Goal: Transaction & Acquisition: Purchase product/service

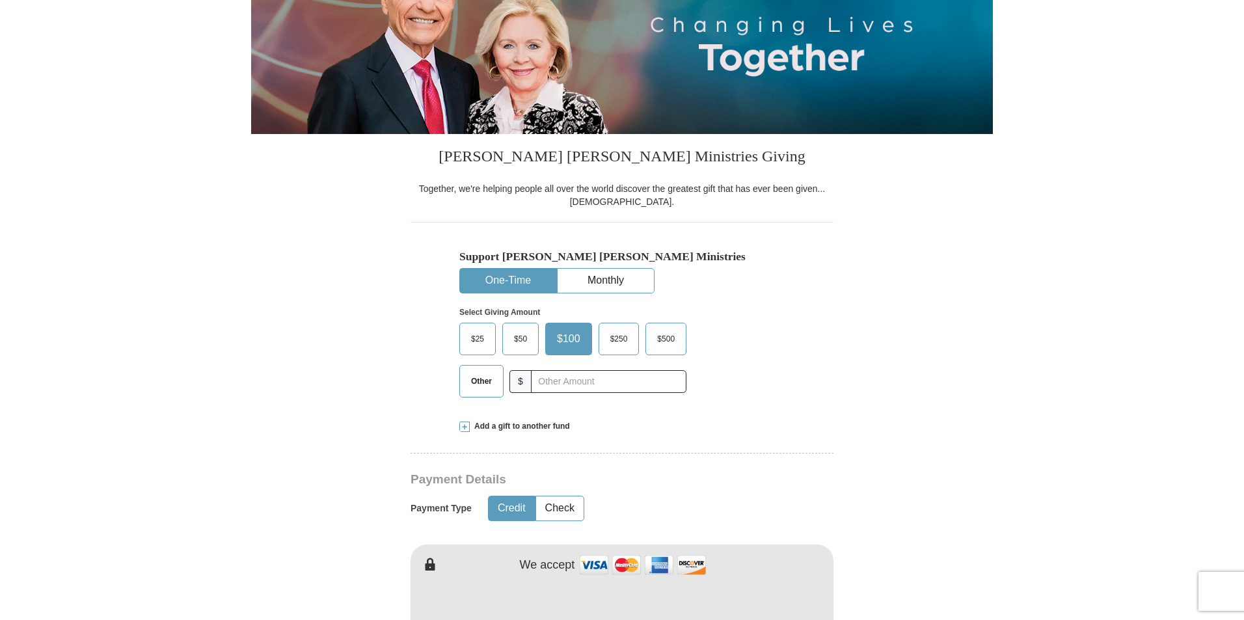
scroll to position [195, 0]
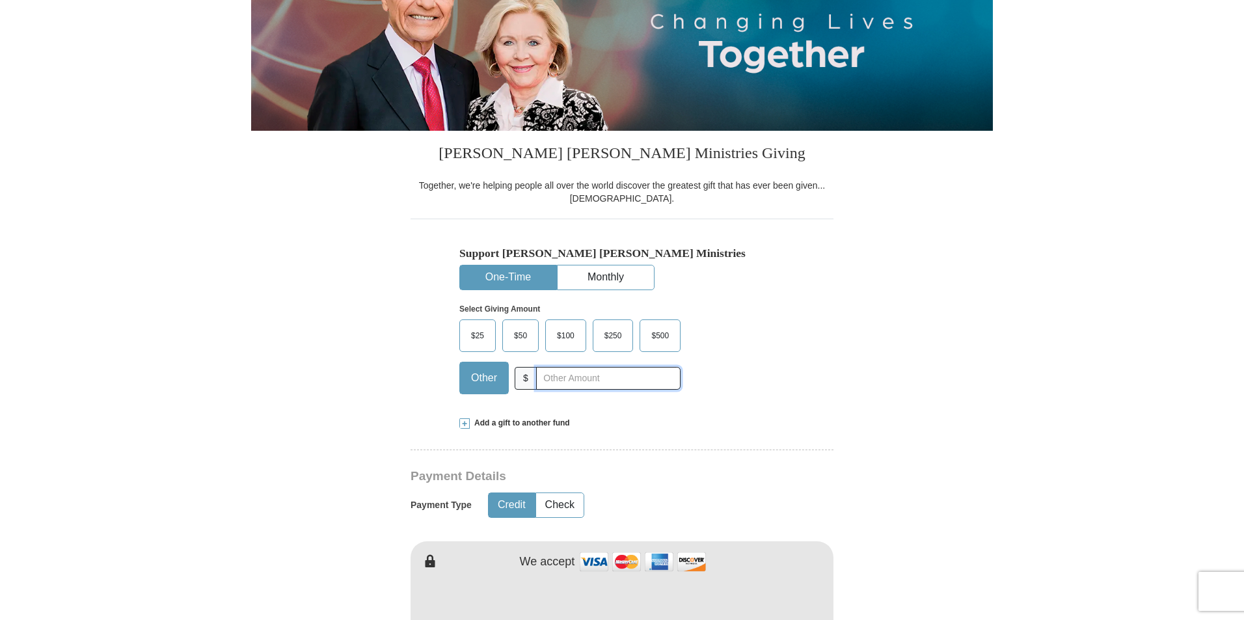
click at [541, 385] on input "text" at bounding box center [608, 378] width 144 height 23
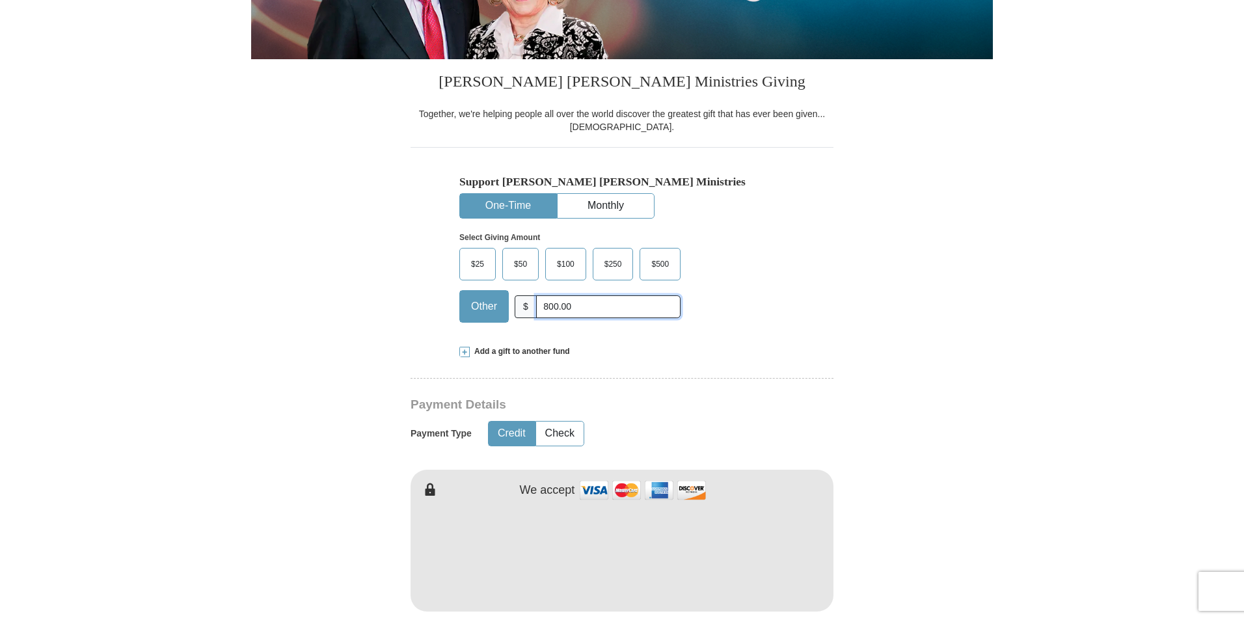
scroll to position [390, 0]
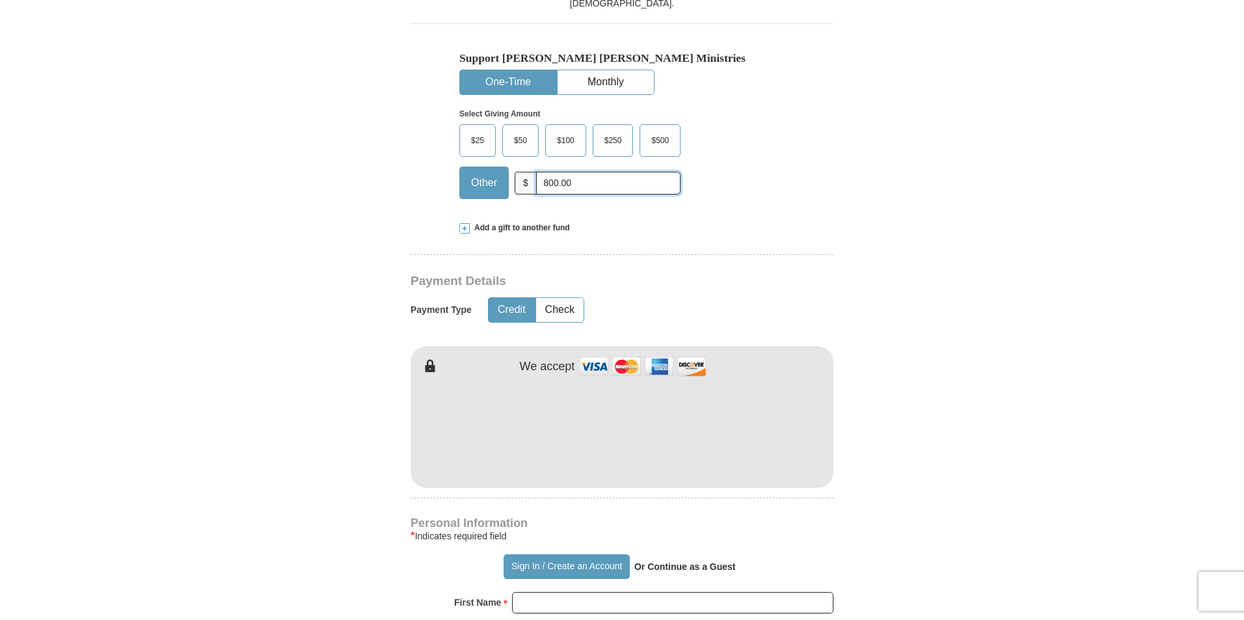
type input "800.00"
click at [886, 435] on form "Already have an account? Sign in for faster giving. Don't have an account? Crea…" at bounding box center [622, 460] width 742 height 1596
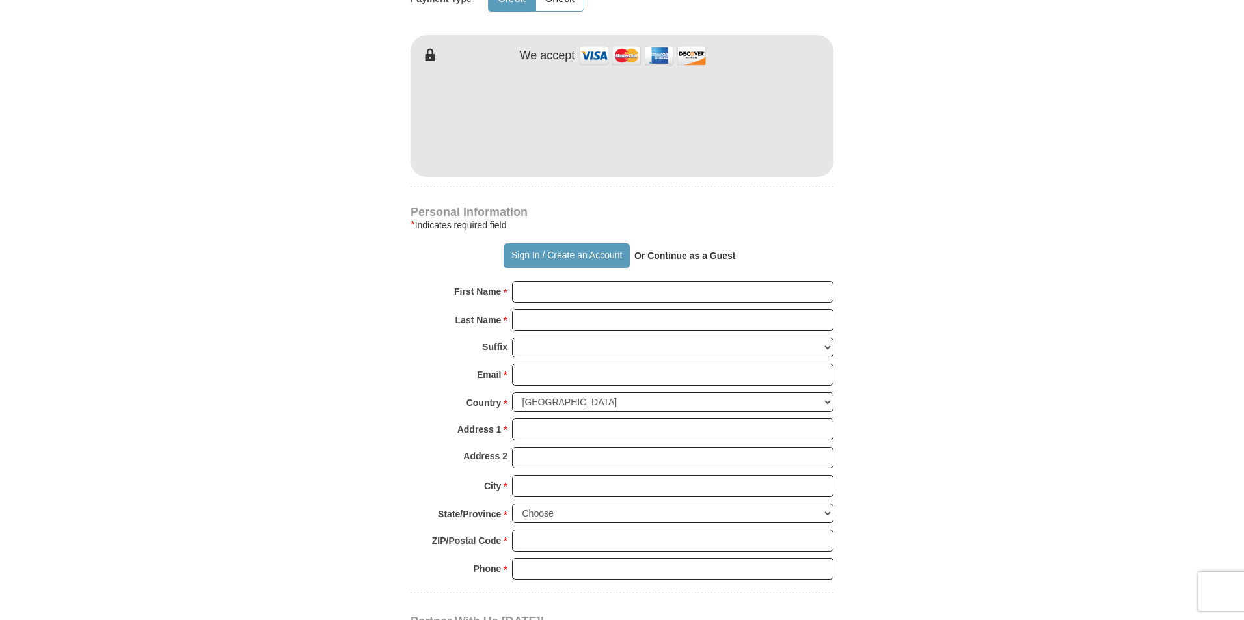
scroll to position [716, 0]
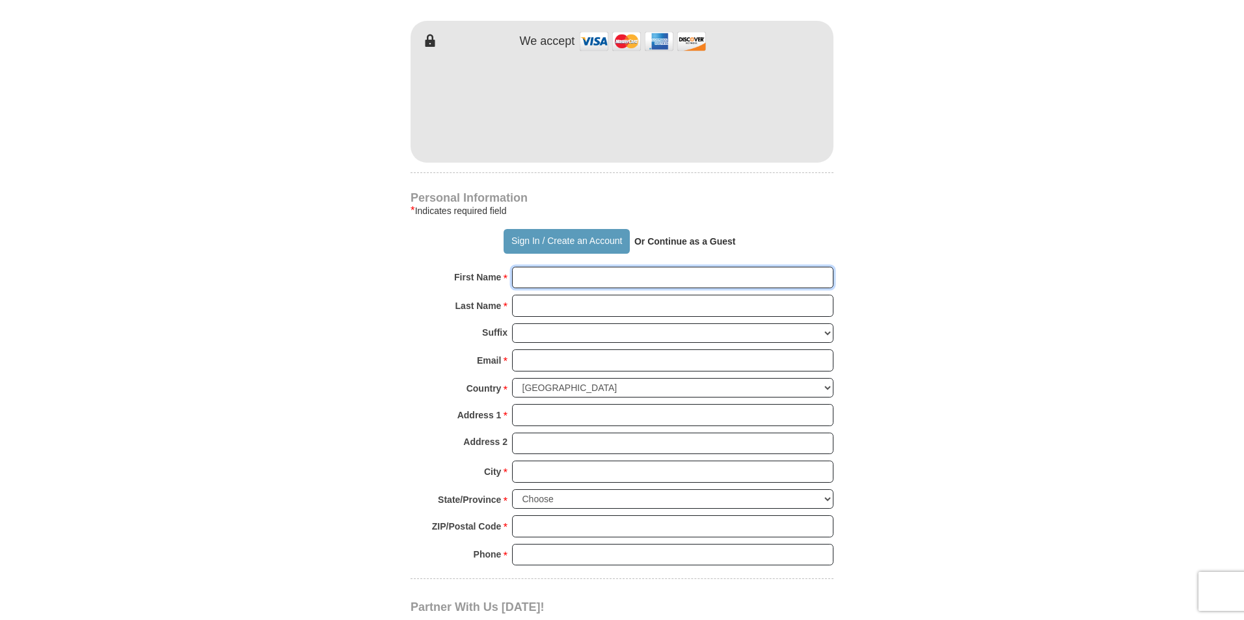
click at [571, 273] on input "First Name *" at bounding box center [672, 278] width 321 height 22
type input "[PERSON_NAME] and [PERSON_NAME]"
click at [607, 309] on input "Last Name *" at bounding box center [672, 306] width 321 height 22
type input "[PERSON_NAME]"
type input "[EMAIL_ADDRESS][DOMAIN_NAME]"
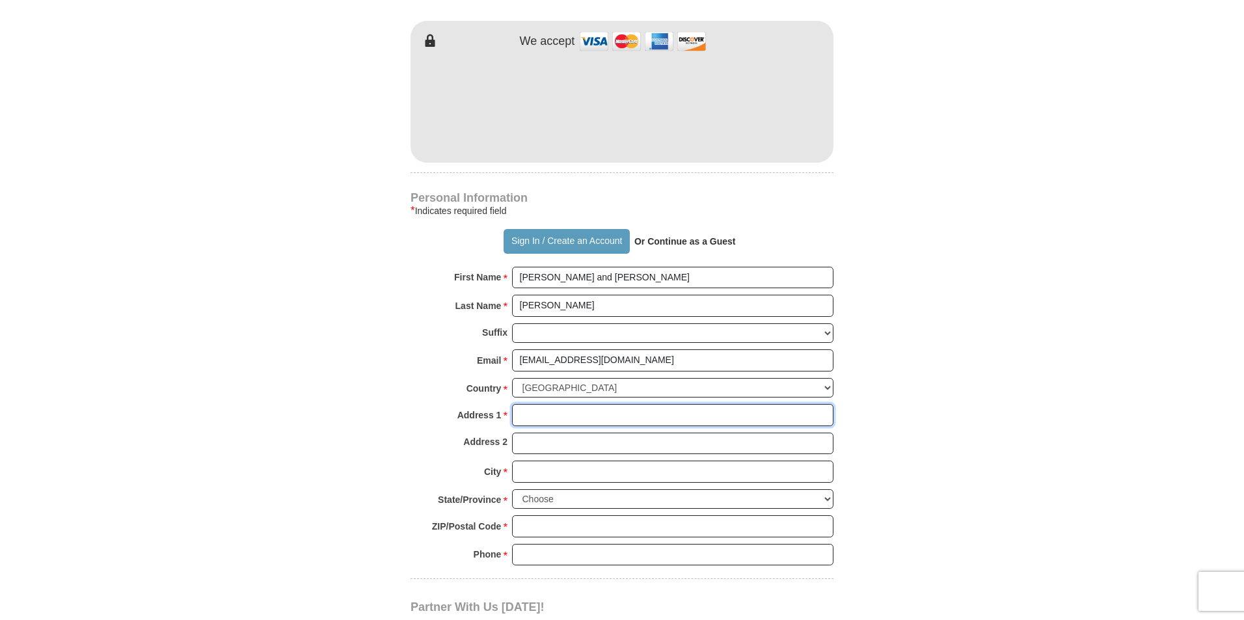
click at [570, 412] on input "Address 1 *" at bounding box center [672, 415] width 321 height 22
type input "Po Box 54281"
type input "Tulsa"
select select "OK"
type input "74155"
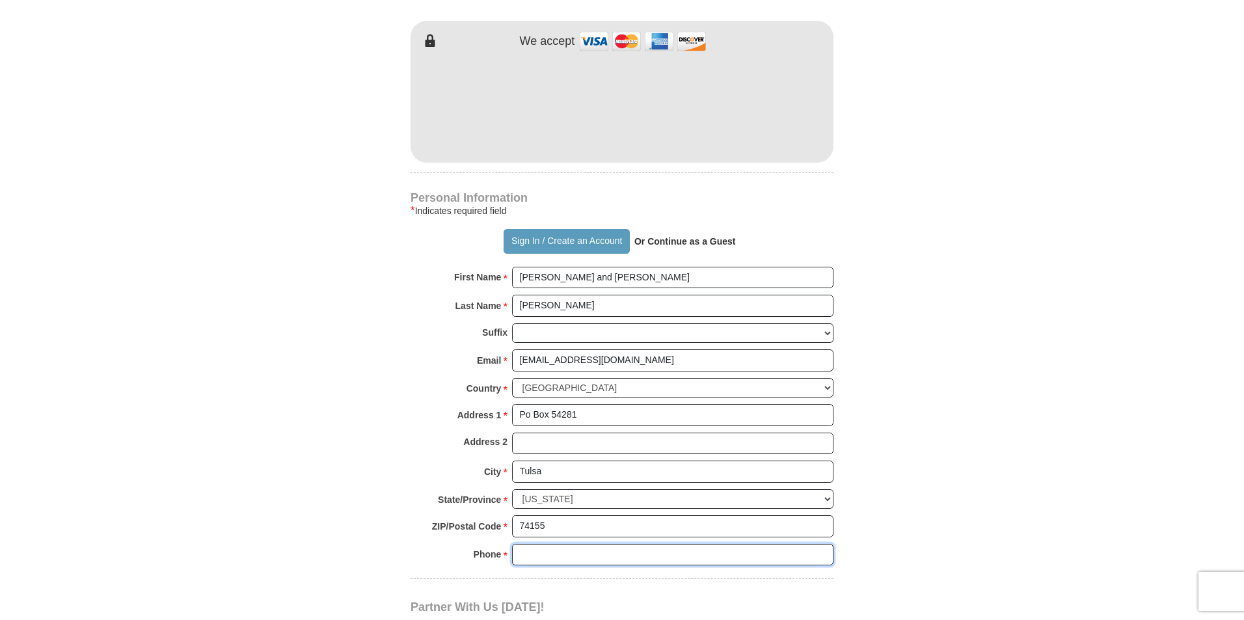
type input "9189513547"
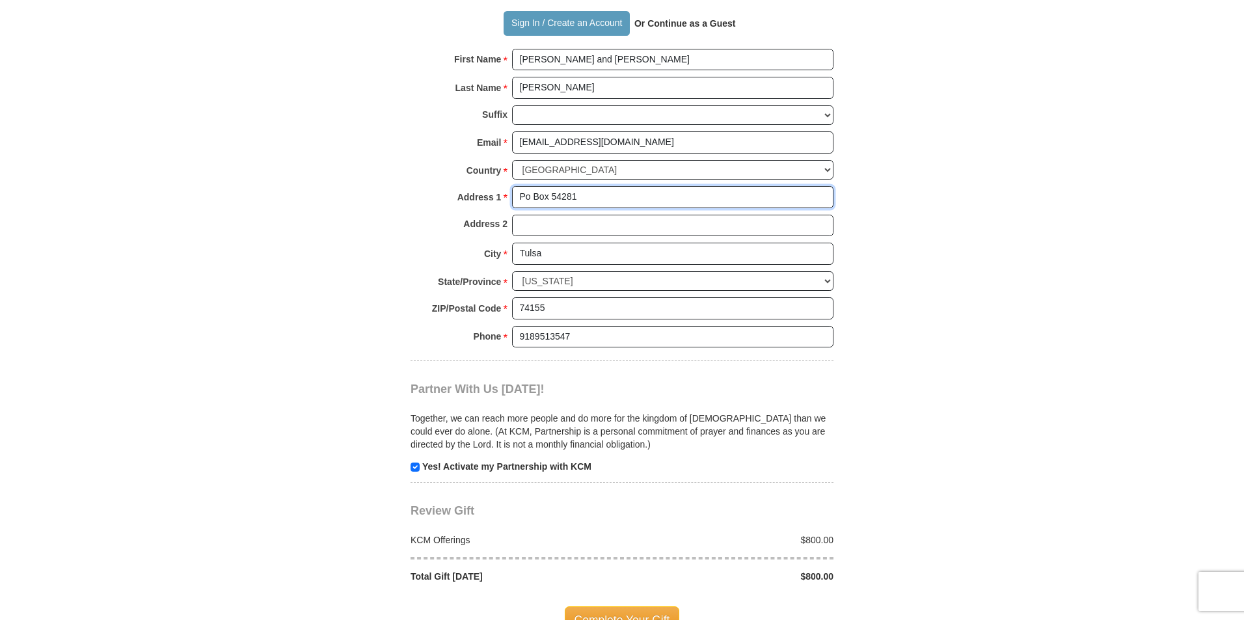
scroll to position [976, 0]
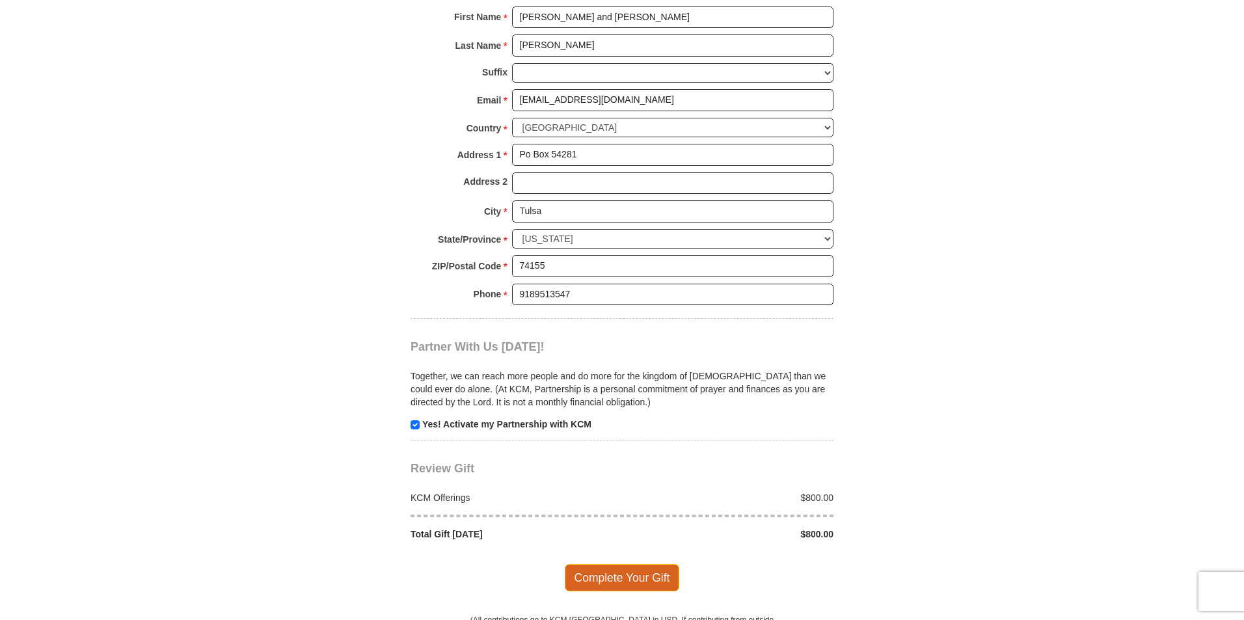
click at [608, 577] on span "Complete Your Gift" at bounding box center [622, 577] width 115 height 27
